Goal: Information Seeking & Learning: Learn about a topic

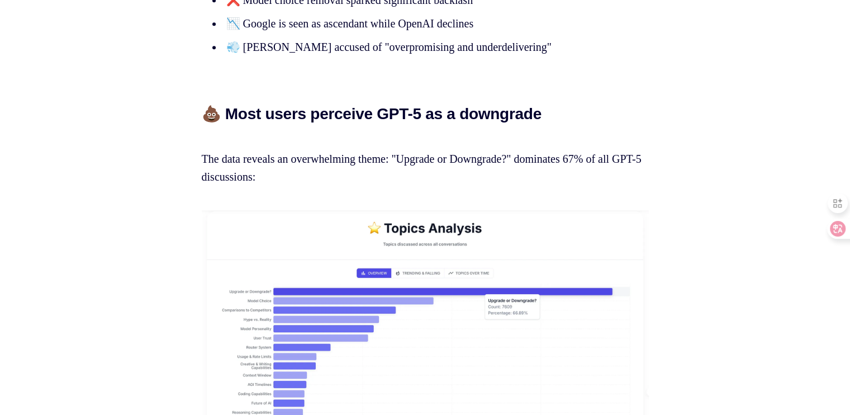
scroll to position [1038, 0]
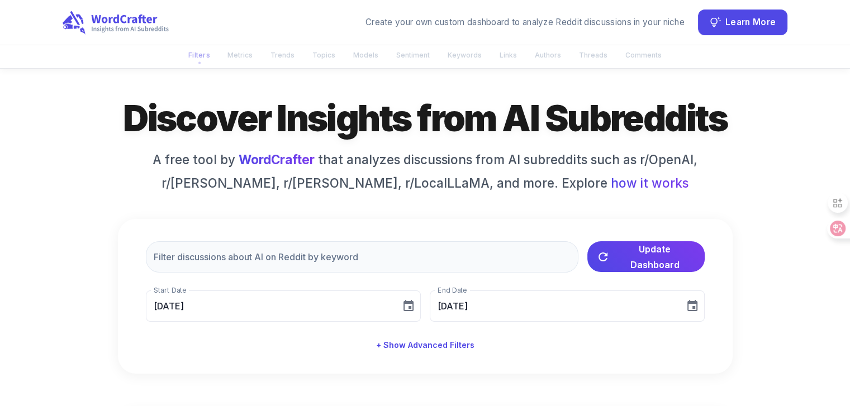
scroll to position [24, 0]
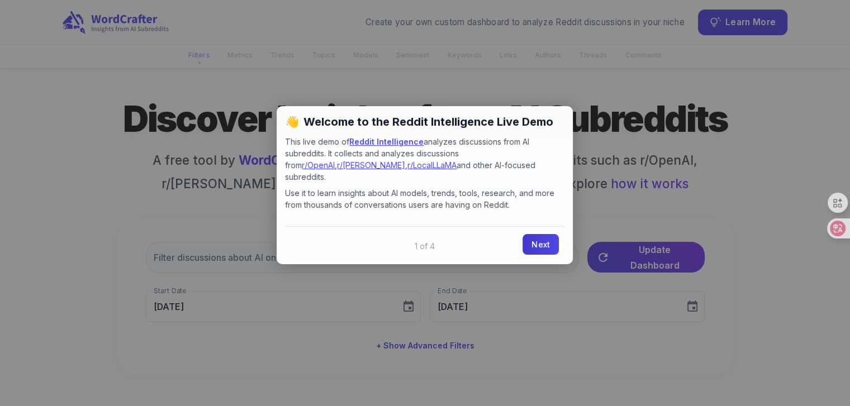
click at [529, 236] on link "Next" at bounding box center [540, 244] width 36 height 21
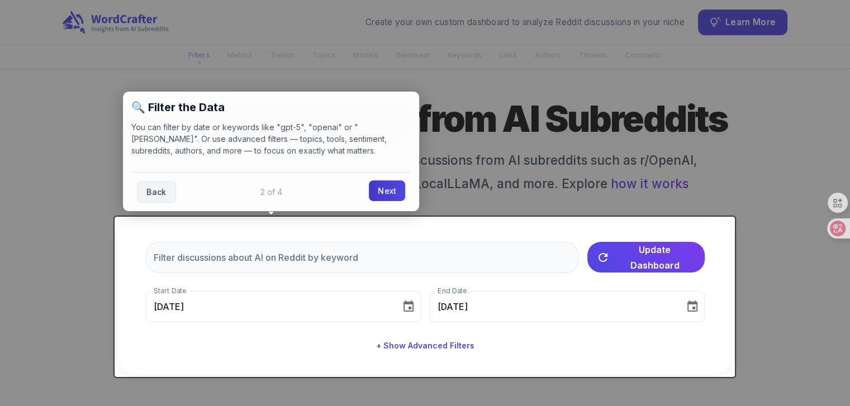
click at [391, 197] on link "Next" at bounding box center [387, 190] width 36 height 21
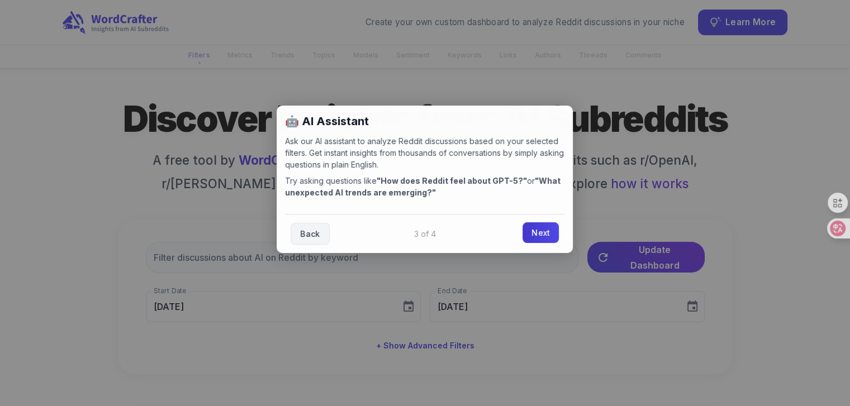
click at [539, 238] on link "Next" at bounding box center [540, 232] width 36 height 21
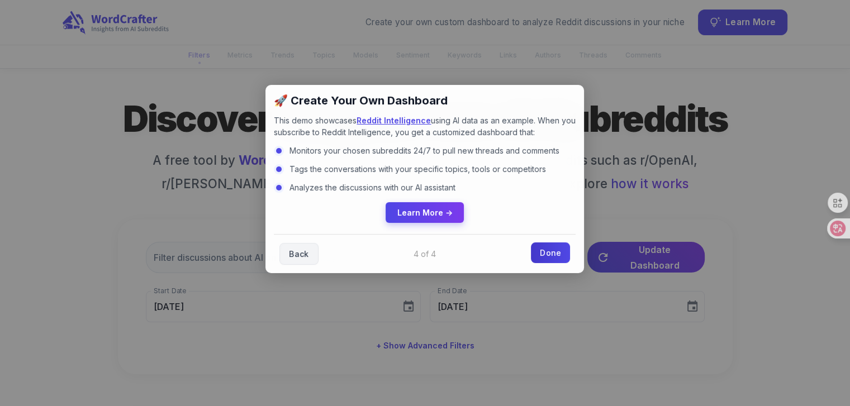
click at [554, 256] on link "Done" at bounding box center [550, 253] width 39 height 21
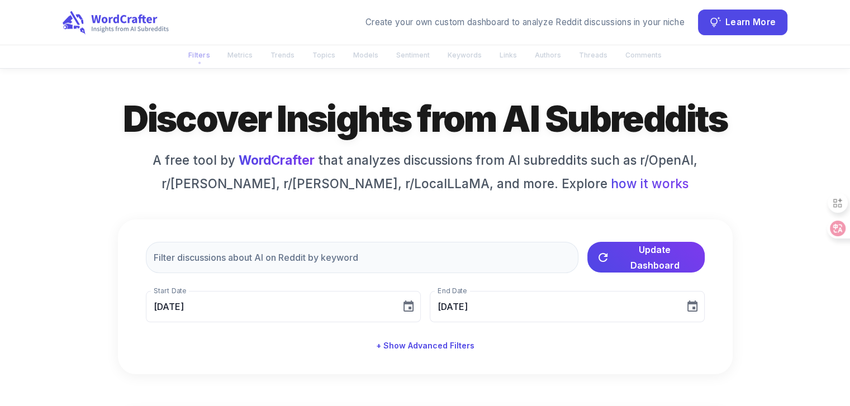
click at [148, 26] on icon at bounding box center [115, 22] width 108 height 25
